Goal: Information Seeking & Learning: Learn about a topic

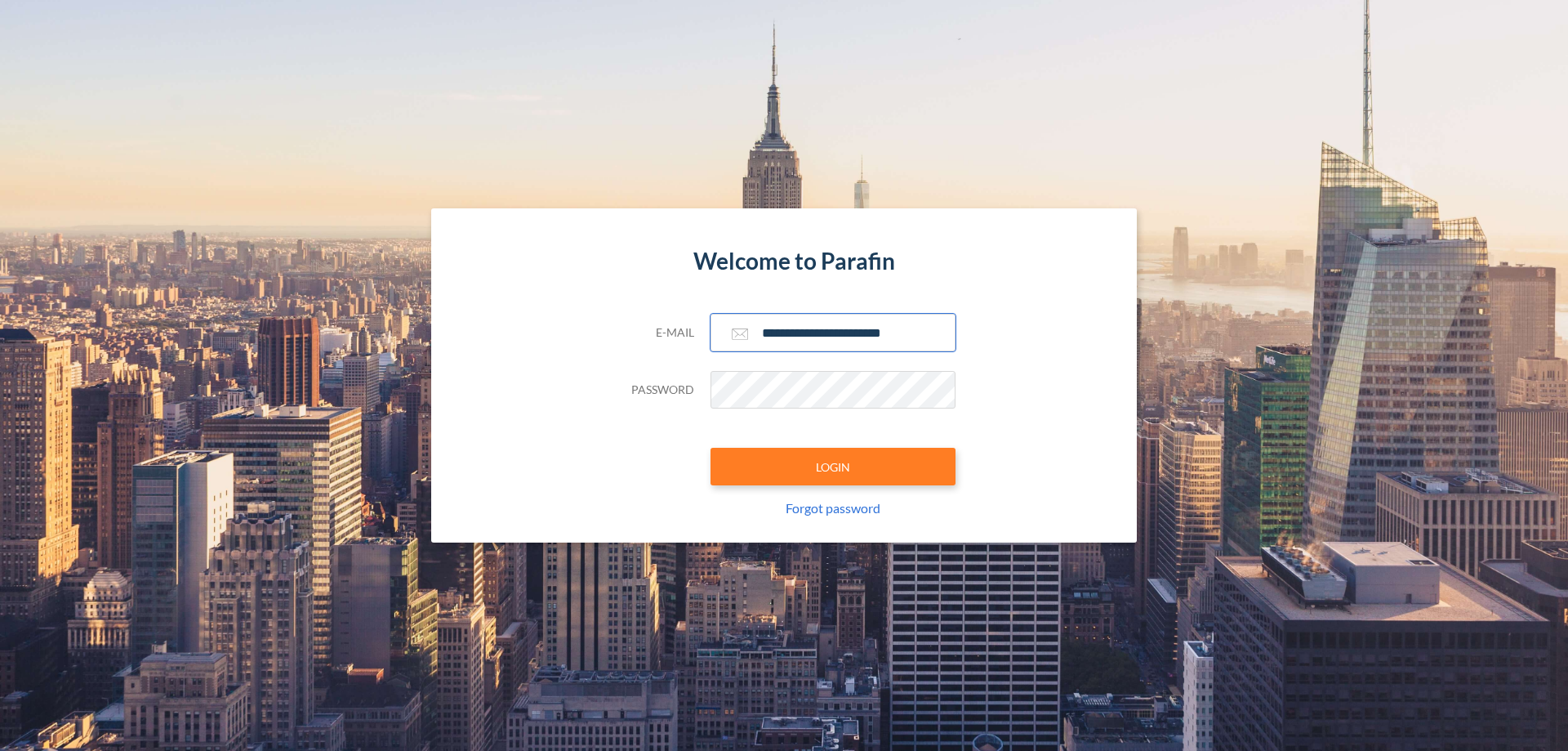
type input "**********"
click at [833, 467] on button "LOGIN" at bounding box center [833, 467] width 245 height 37
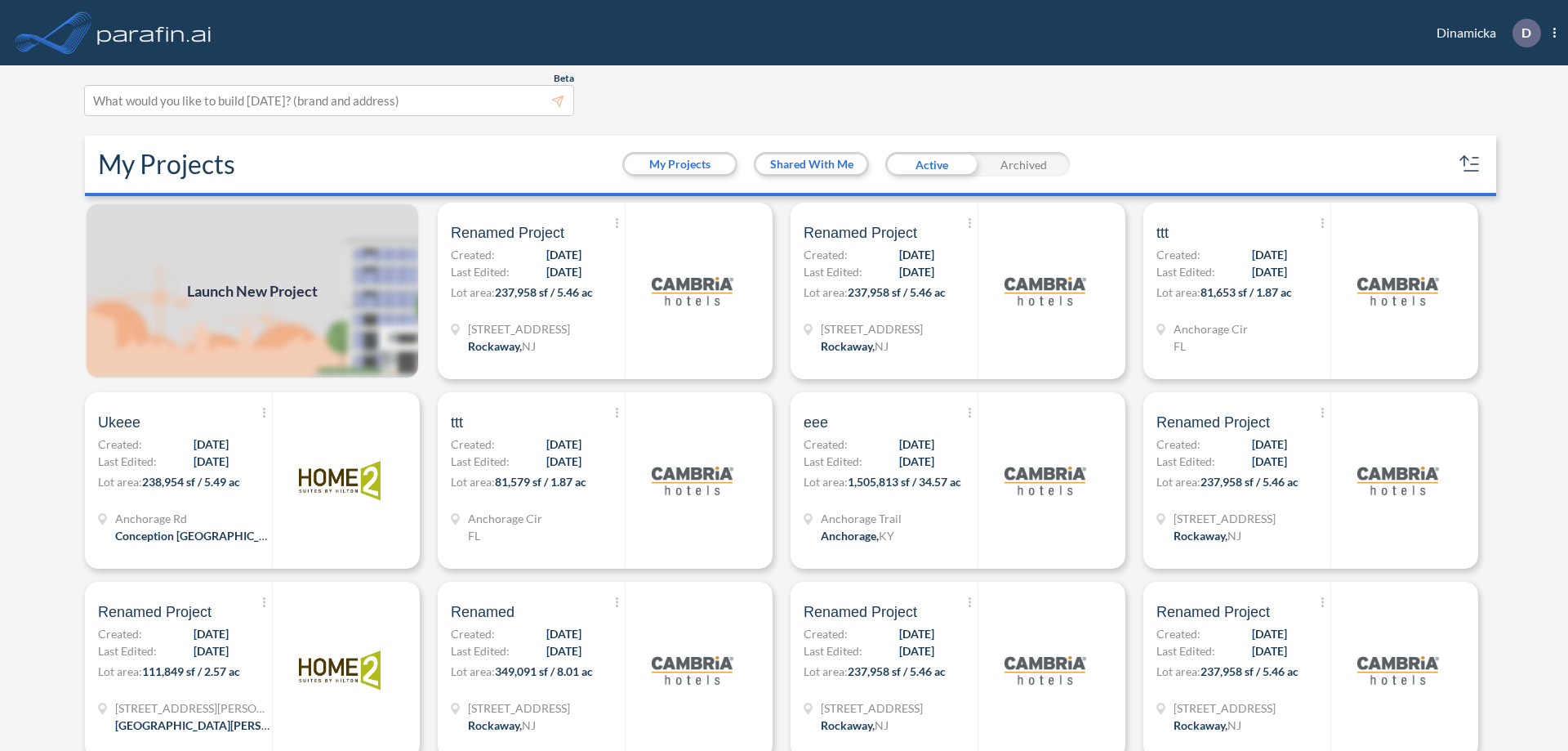
scroll to position [4, 0]
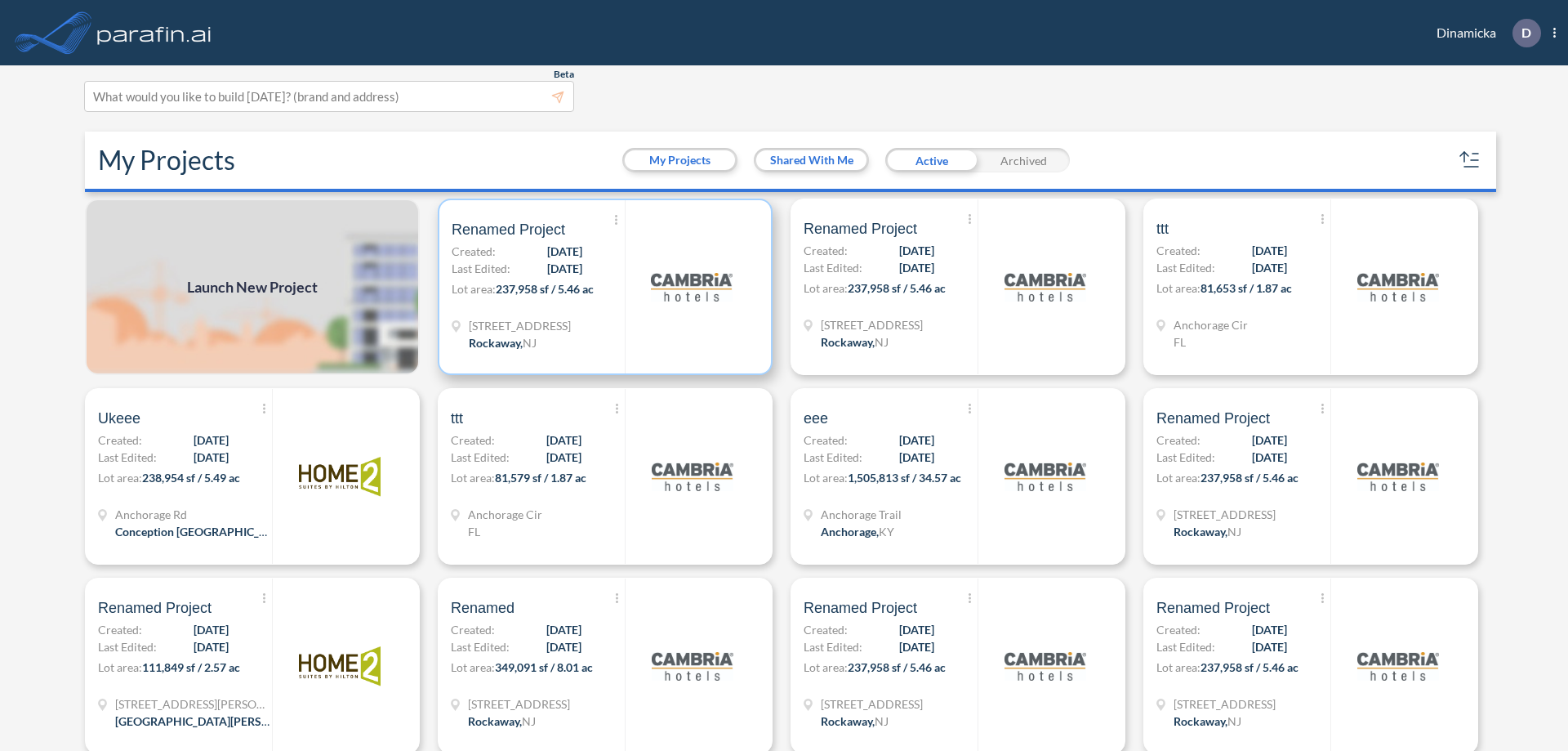
click at [602, 286] on p "Lot area: 237,958 sf / 5.46 ac" at bounding box center [538, 292] width 173 height 24
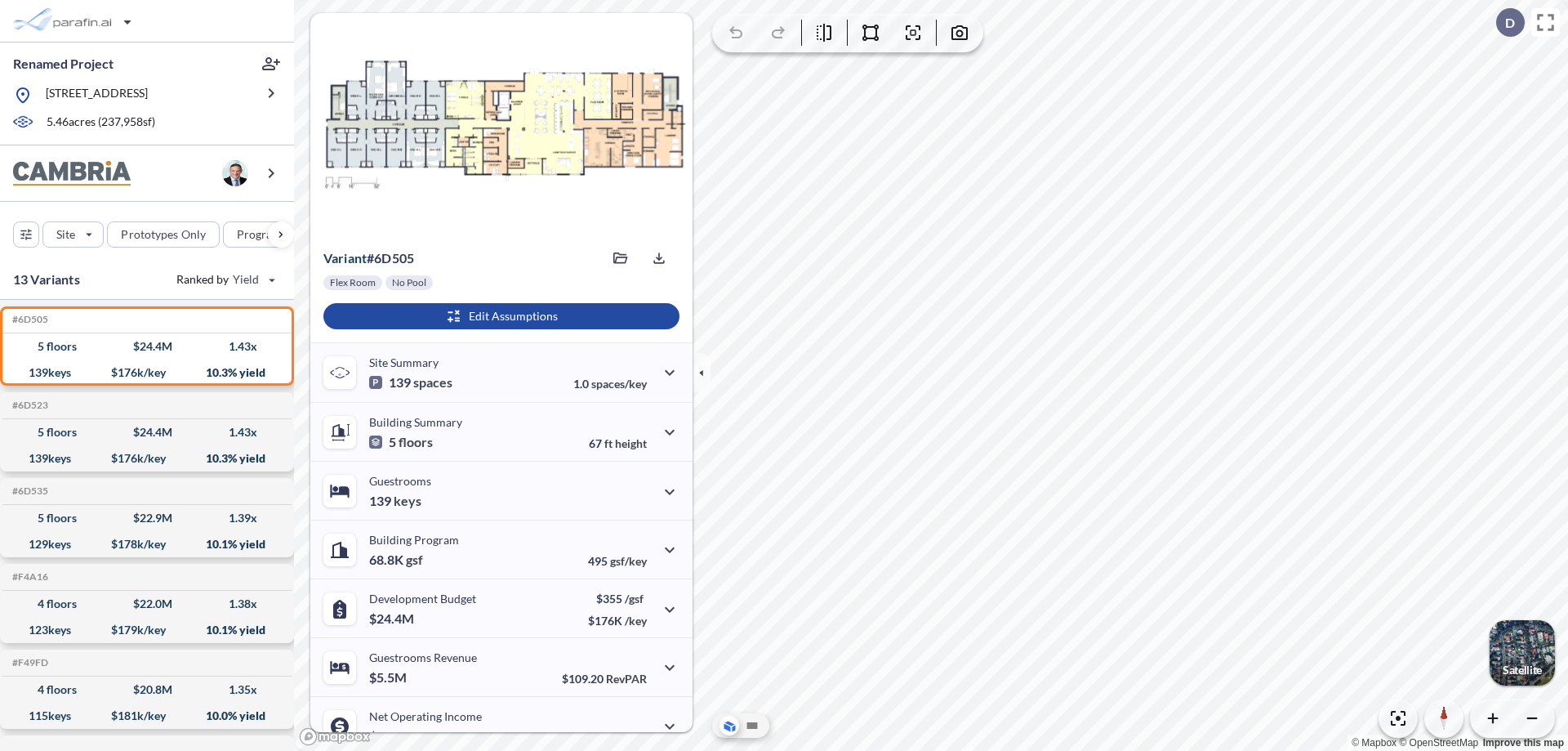
scroll to position [82, 0]
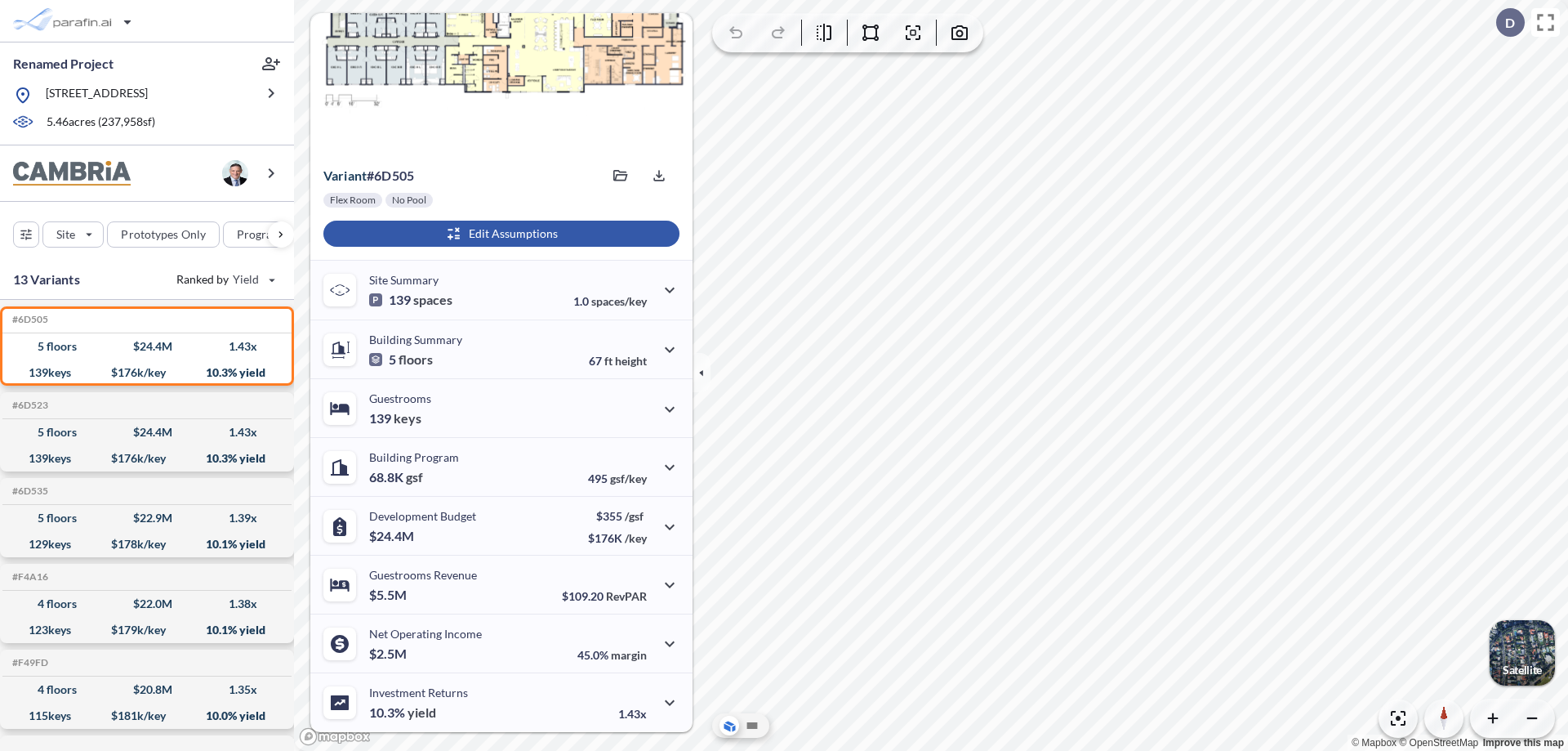
click at [499, 233] on div "button" at bounding box center [501, 233] width 356 height 26
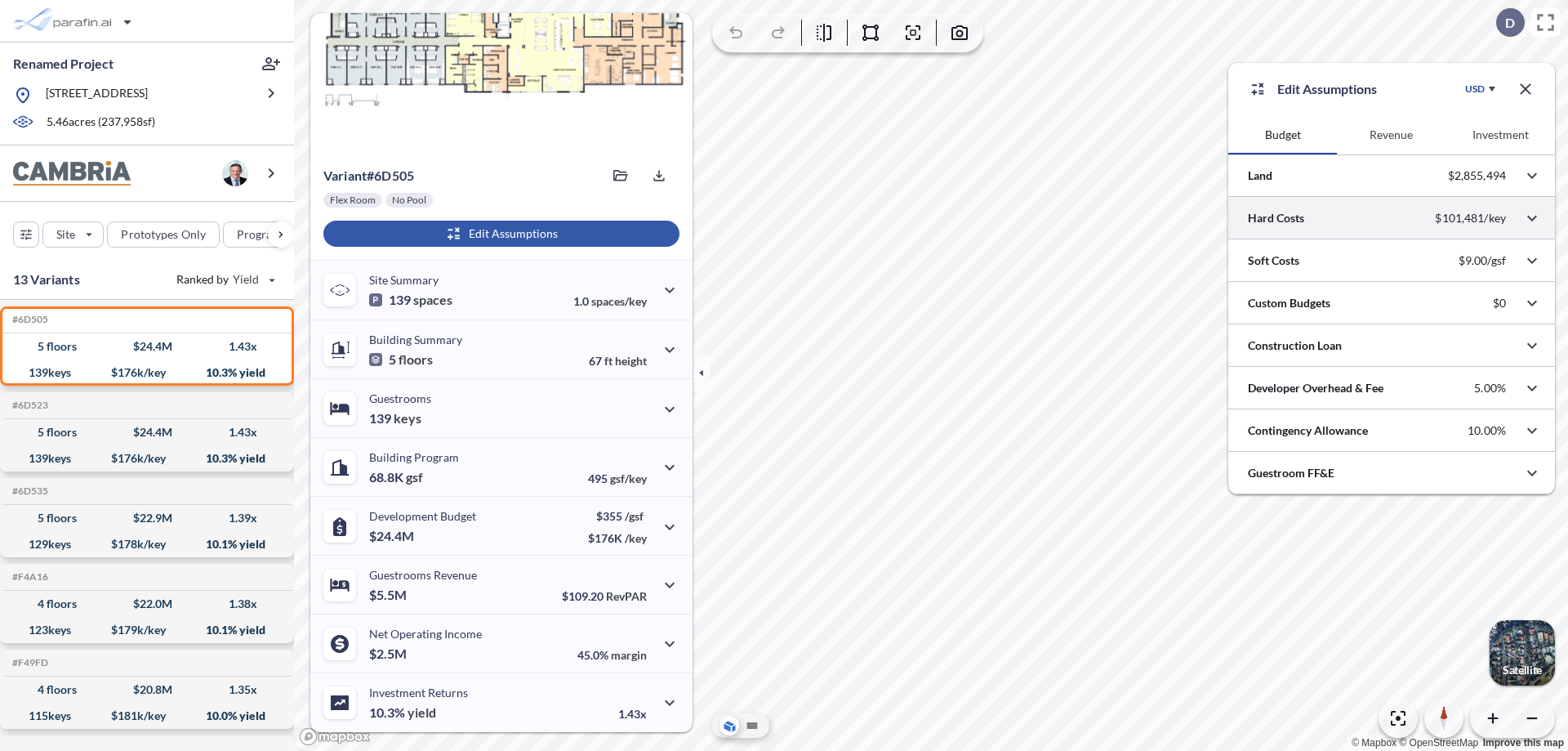
click at [1392, 218] on div at bounding box center [1391, 218] width 326 height 41
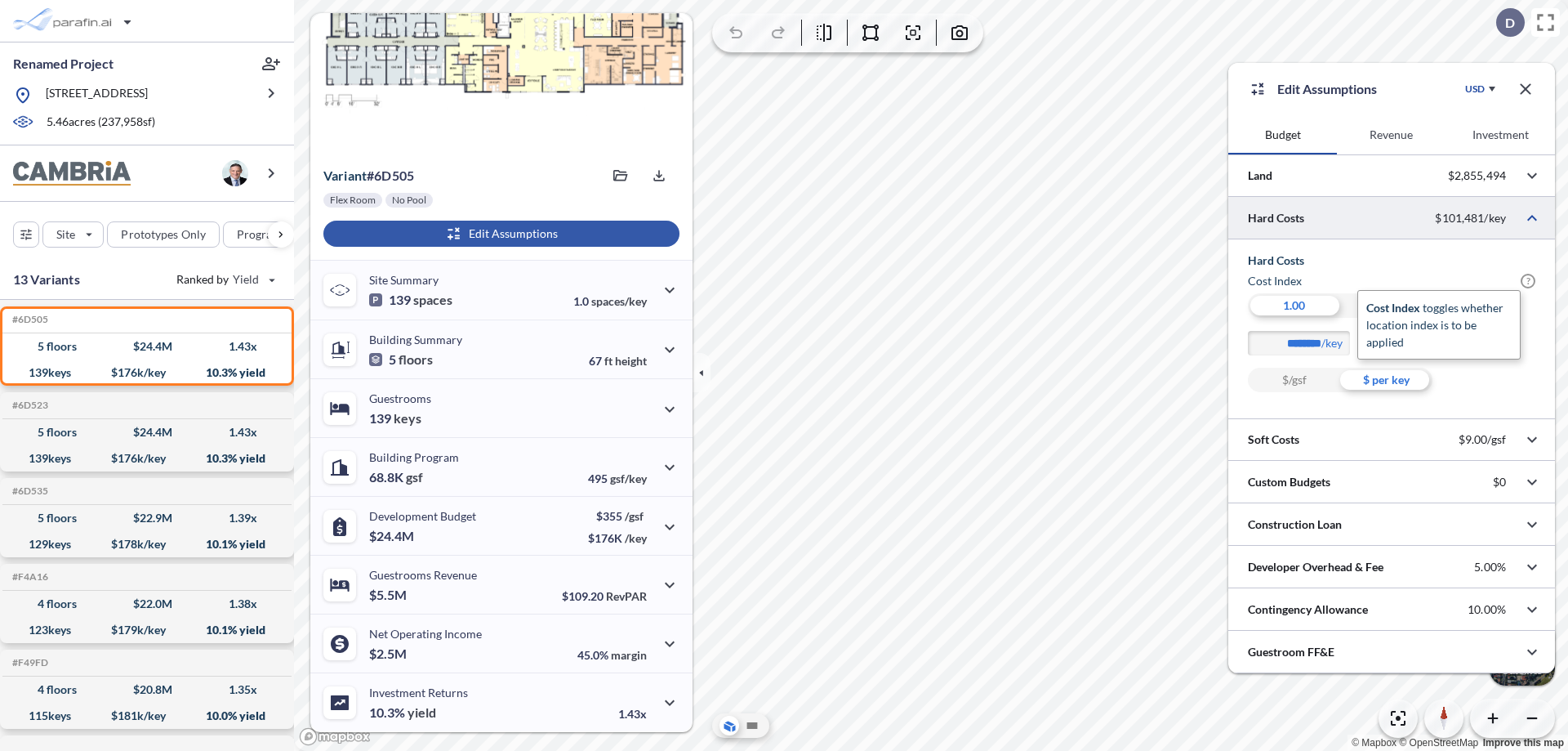
click at [1528, 281] on span "?" at bounding box center [1527, 280] width 15 height 15
